Goal: Find specific fact: Find contact information

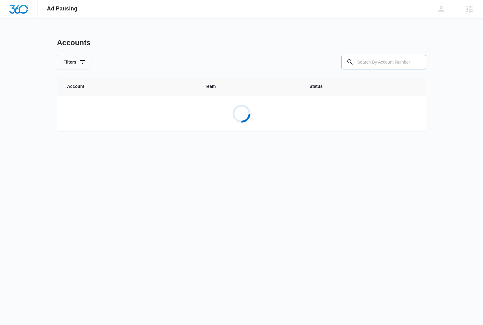
click at [376, 62] on input "text" at bounding box center [383, 62] width 85 height 15
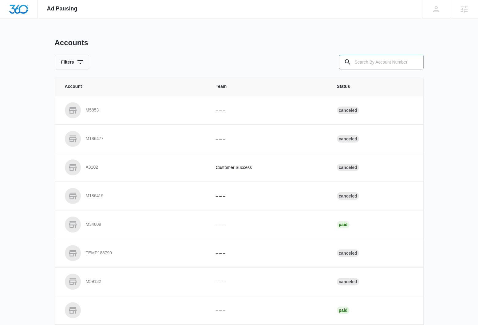
paste input "M170960"
type input "M170960"
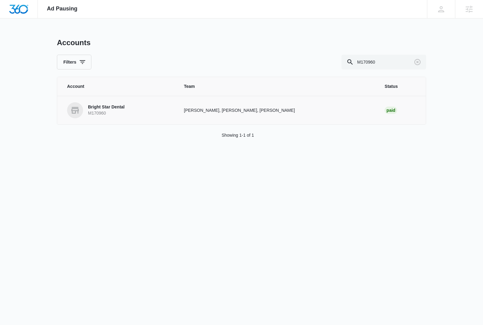
click at [92, 104] on link "Bright Star Dental M170960" at bounding box center [118, 110] width 102 height 16
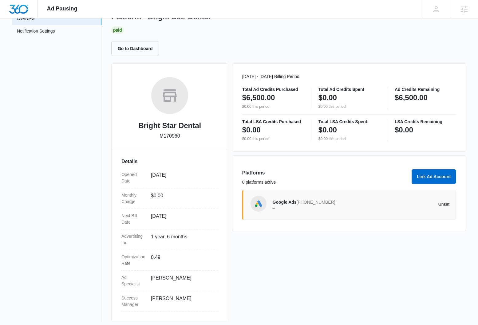
scroll to position [45, 0]
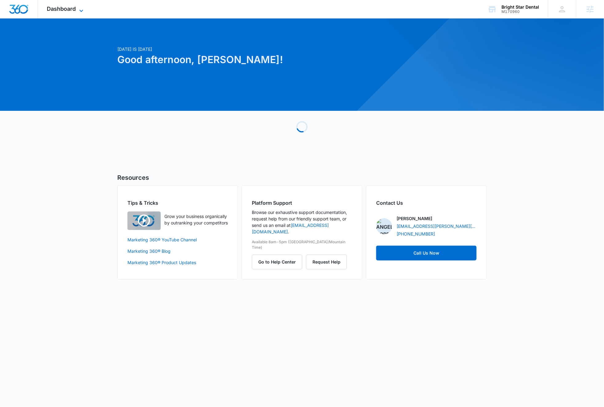
click at [55, 8] on span "Dashboard" at bounding box center [61, 9] width 29 height 6
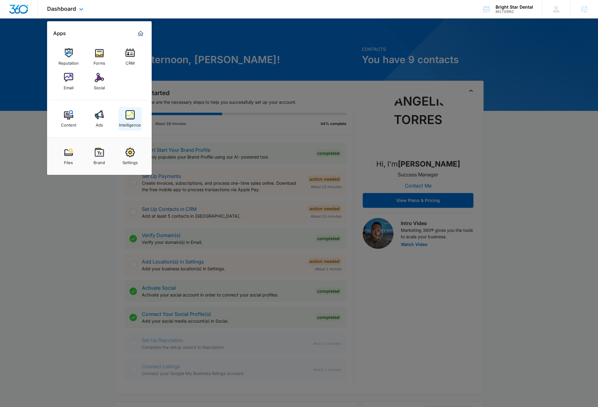
click at [132, 126] on div "Intelligence" at bounding box center [130, 123] width 22 height 8
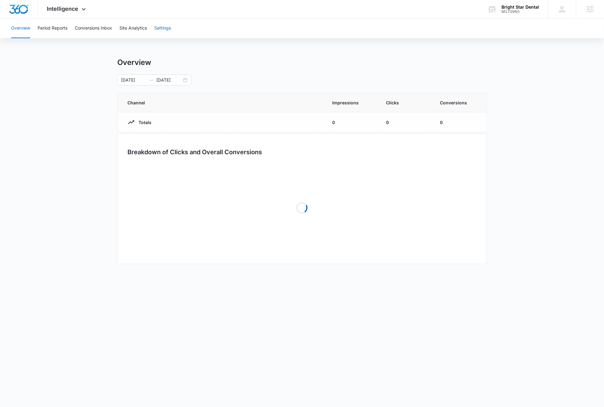
click at [165, 30] on button "Settings" at bounding box center [162, 28] width 17 height 20
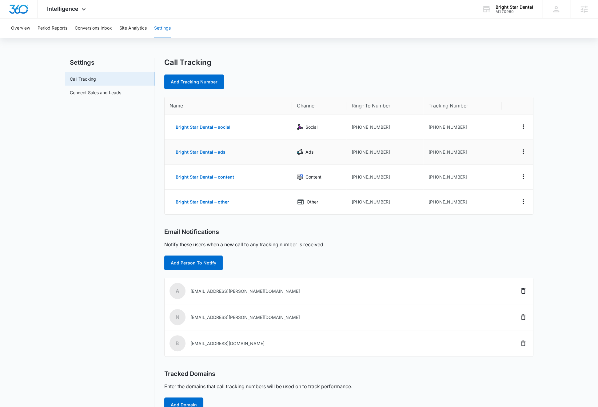
click at [432, 151] on td "+15752019973" at bounding box center [462, 152] width 78 height 25
drag, startPoint x: 432, startPoint y: 151, endPoint x: 486, endPoint y: 153, distance: 53.9
click at [486, 153] on td "+15752019973" at bounding box center [462, 152] width 78 height 25
copy td "5752019973"
drag, startPoint x: 2, startPoint y: 177, endPoint x: 114, endPoint y: 175, distance: 112.9
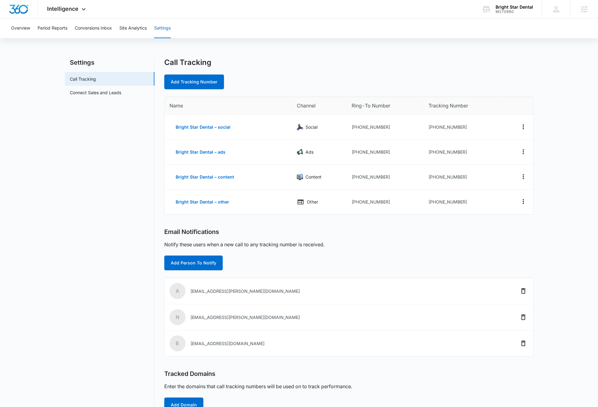
click at [114, 175] on main "Settings Call Tracking Connect Sales and Leads Call Tracking Add Tracking Numbe…" at bounding box center [299, 252] width 598 height 389
